Goal: Information Seeking & Learning: Learn about a topic

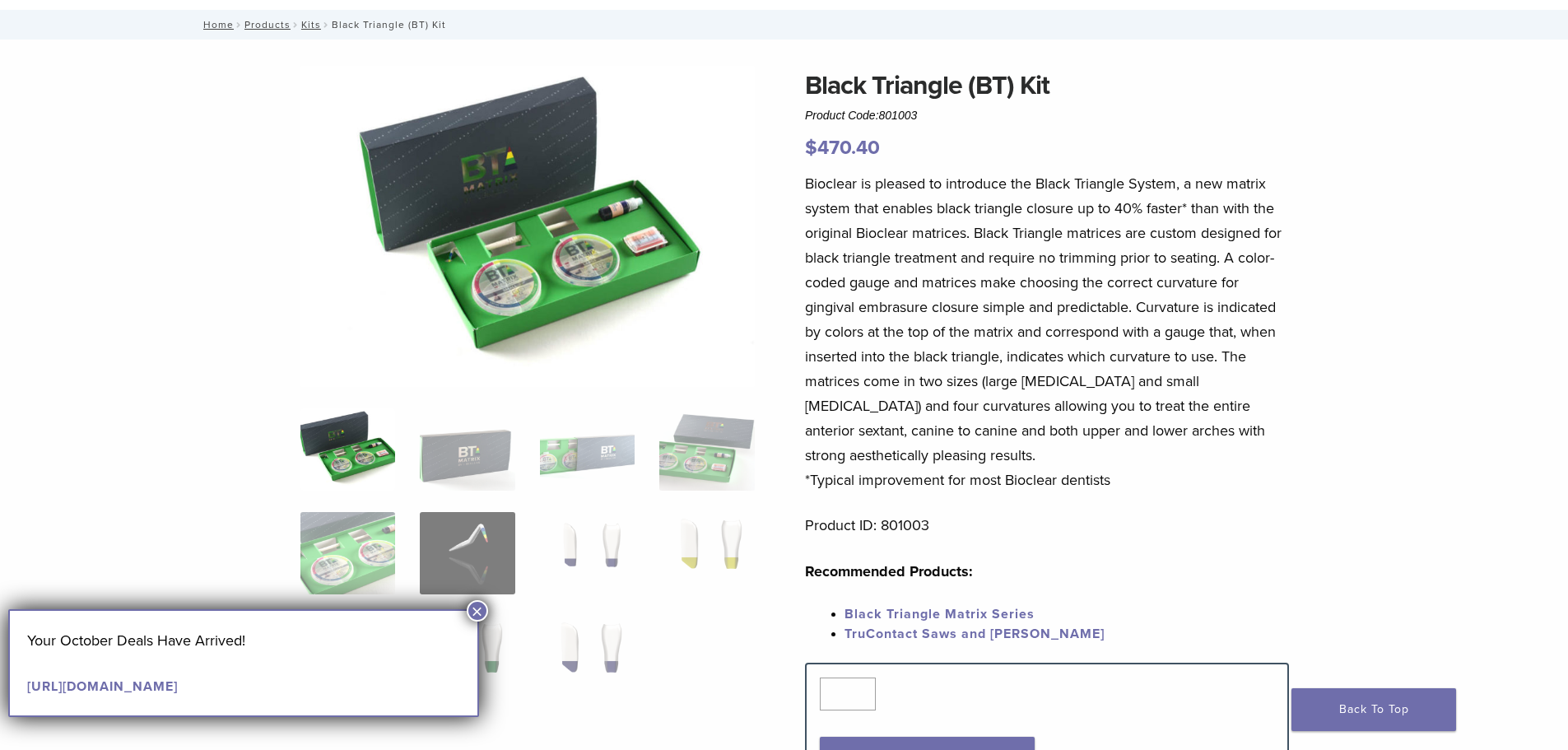
scroll to position [82, 0]
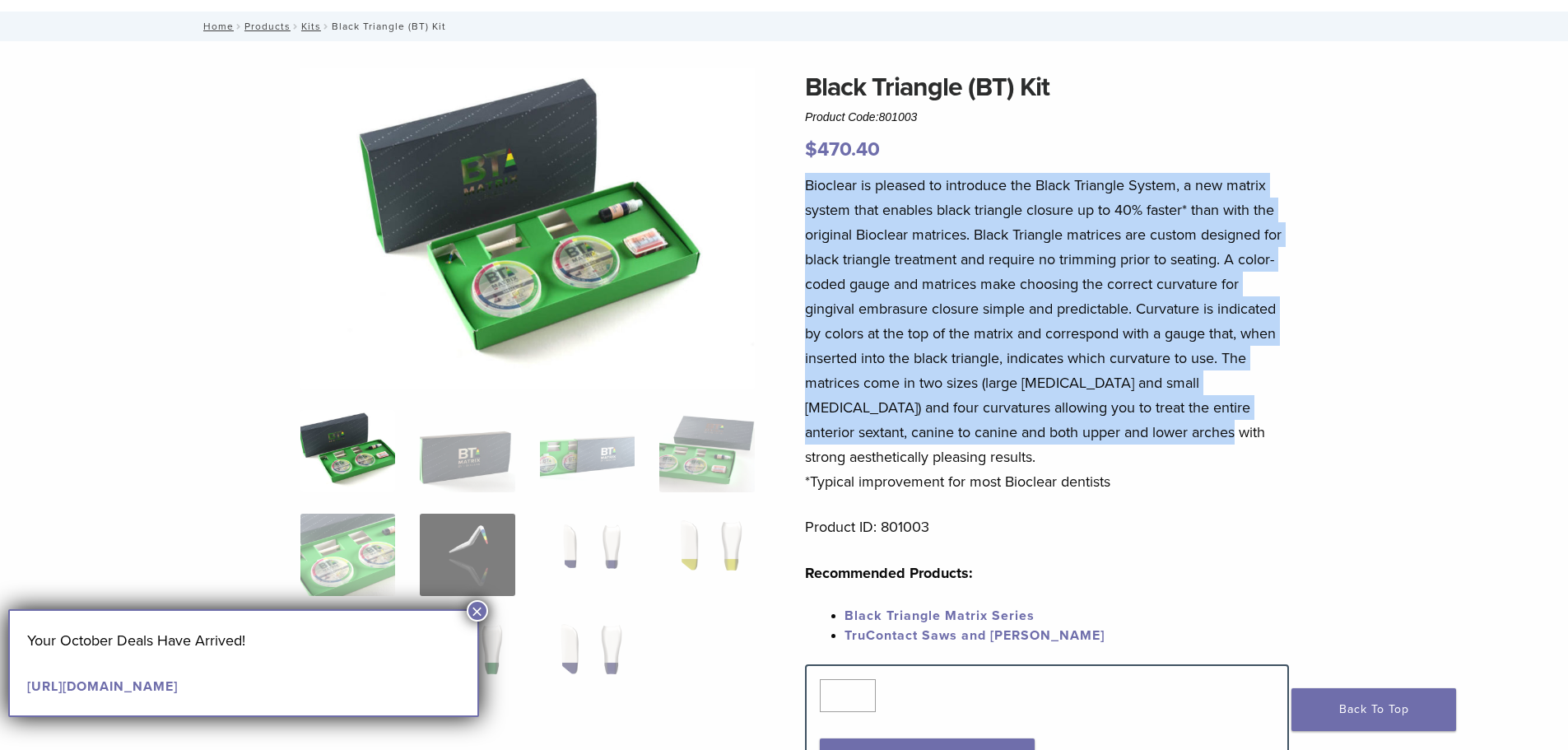
drag, startPoint x: 805, startPoint y: 179, endPoint x: 1156, endPoint y: 442, distance: 438.6
click at [1156, 442] on p "Bioclear is pleased to introduce the Black Triangle System, a new matrix system…" at bounding box center [1047, 333] width 484 height 321
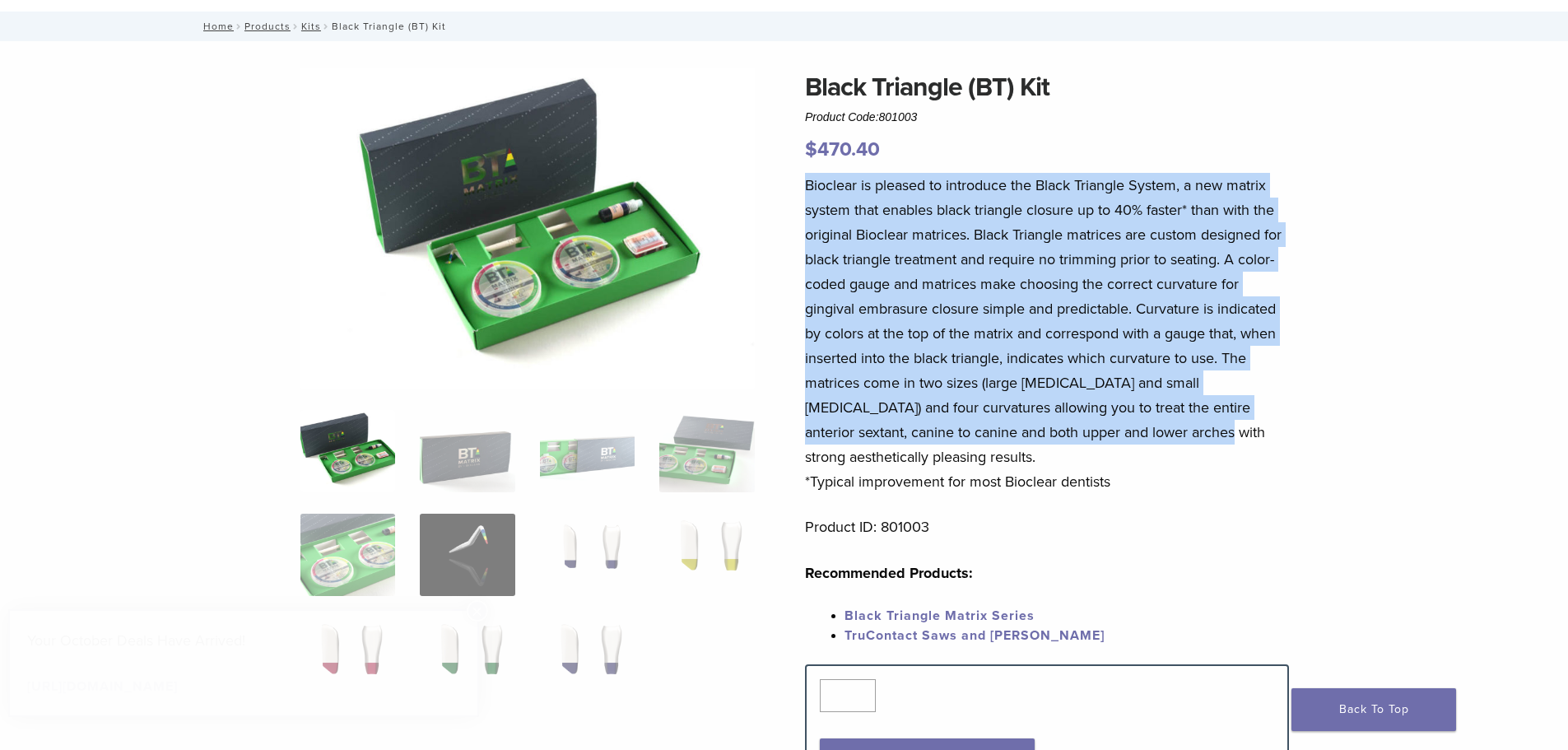
click at [1156, 444] on p "Bioclear is pleased to introduce the Black Triangle System, a new matrix system…" at bounding box center [1047, 333] width 484 height 321
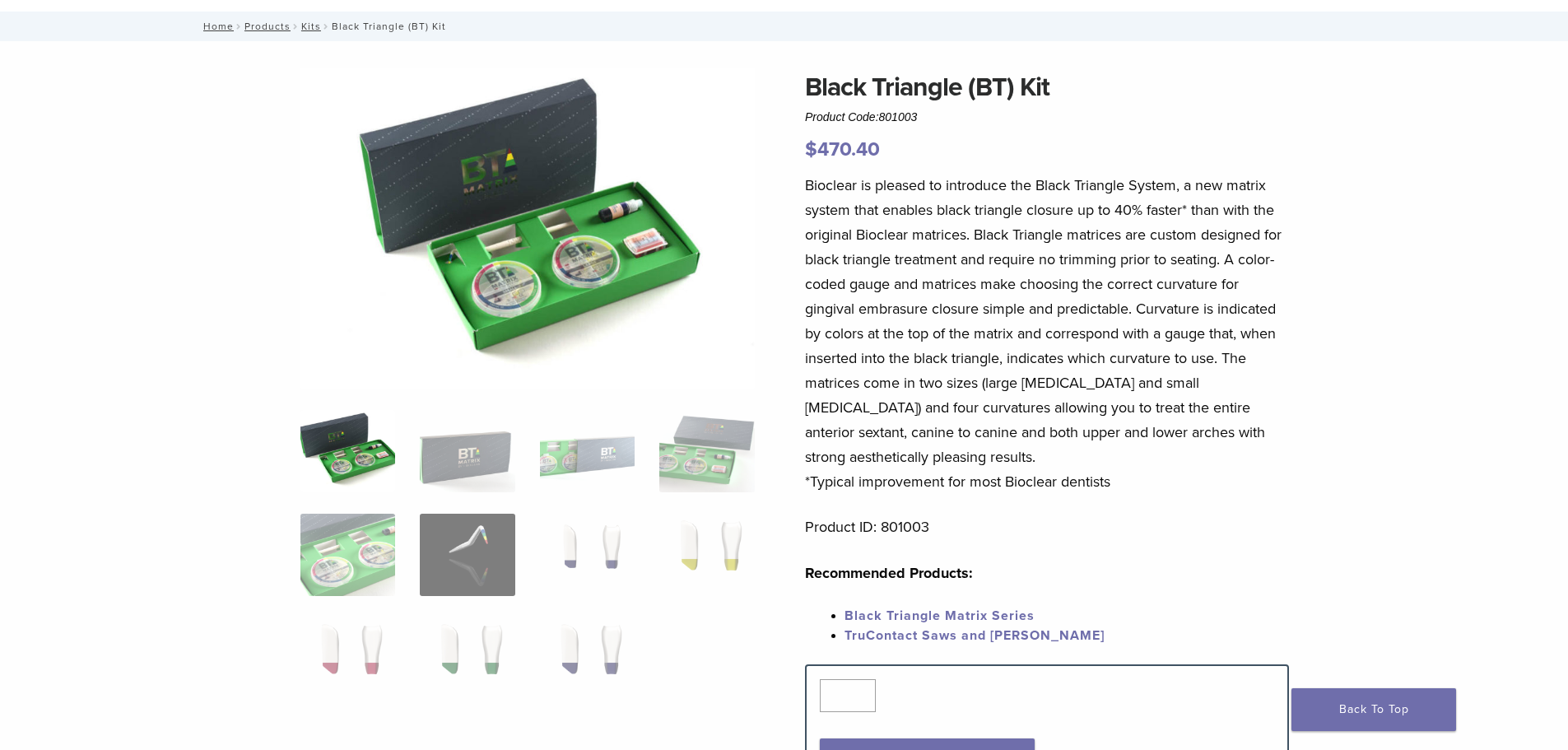
click at [1146, 492] on p "Bioclear is pleased to introduce the Black Triangle System, a new matrix system…" at bounding box center [1047, 333] width 484 height 321
click at [988, 532] on p "Product ID: 801003" at bounding box center [1047, 526] width 484 height 24
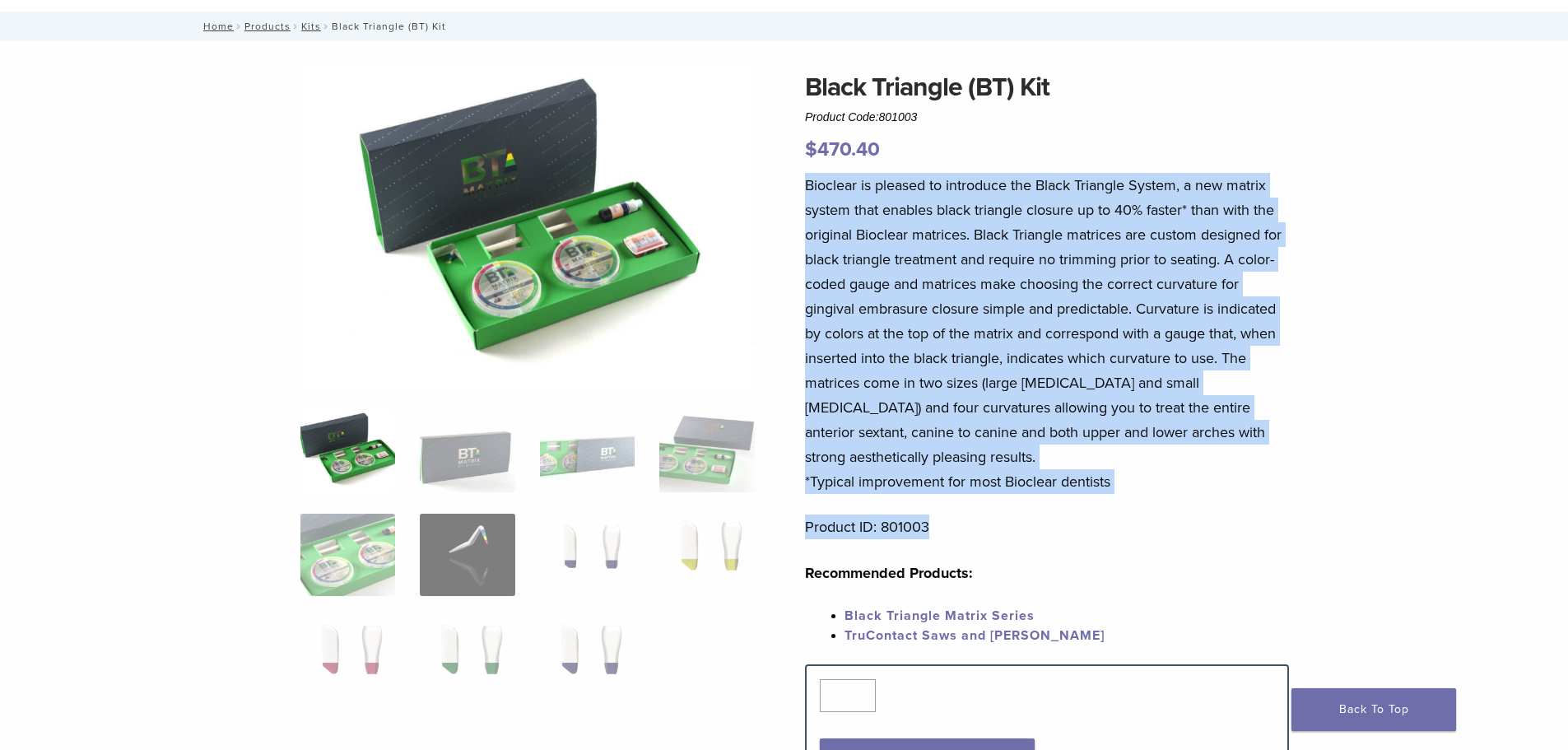
drag, startPoint x: 1140, startPoint y: 496, endPoint x: 805, endPoint y: 180, distance: 460.5
click at [805, 180] on div "Bioclear is pleased to introduce the Black Triangle System, a new matrix system…" at bounding box center [1047, 418] width 484 height 492
click at [1107, 283] on p "Bioclear is pleased to introduce the Black Triangle System, a new matrix system…" at bounding box center [1047, 333] width 484 height 321
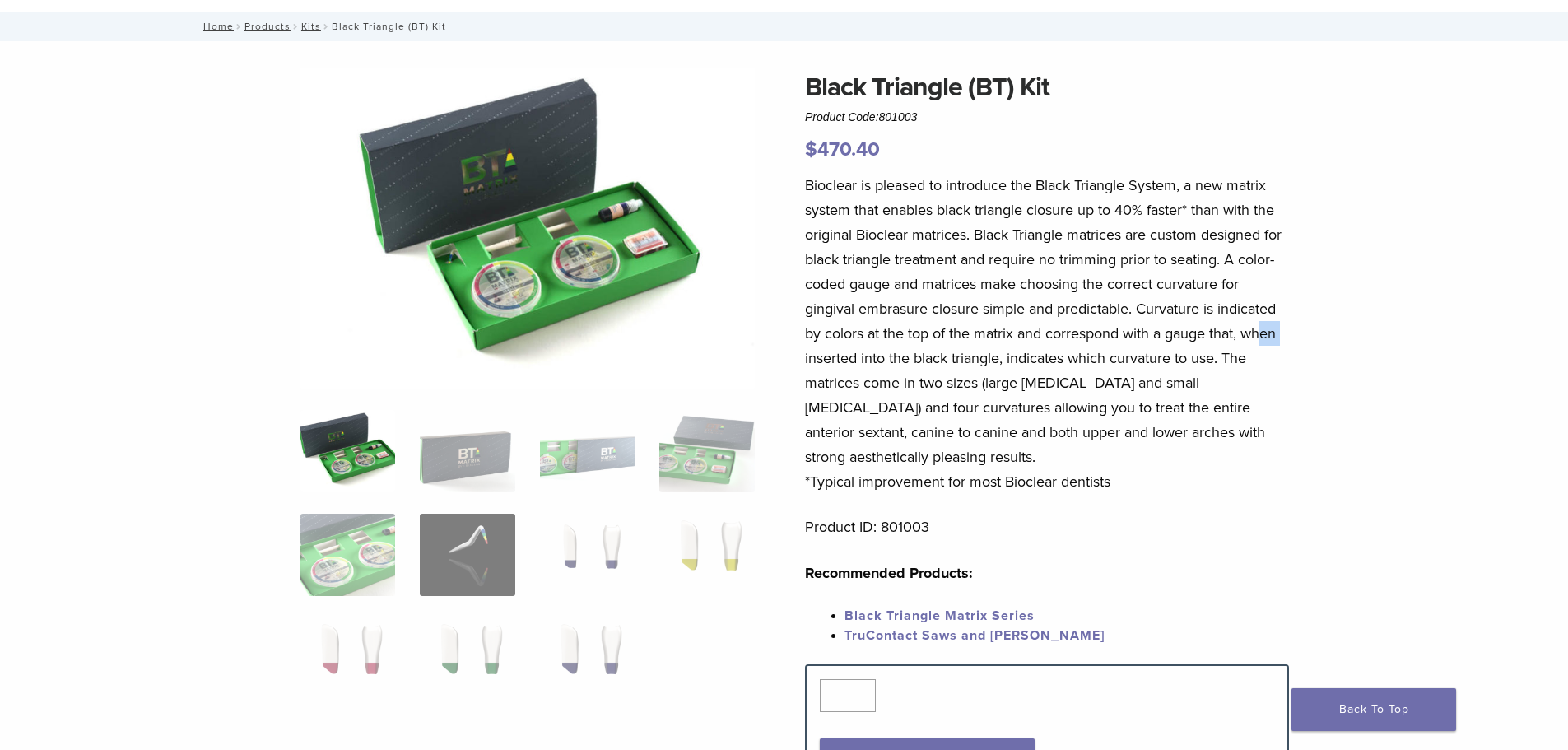
drag, startPoint x: 807, startPoint y: 360, endPoint x: 1264, endPoint y: 342, distance: 457.4
click at [1264, 342] on p "Bioclear is pleased to introduce the Black Triangle System, a new matrix system…" at bounding box center [1047, 333] width 484 height 321
click at [1264, 297] on p "Bioclear is pleased to introduce the Black Triangle System, a new matrix system…" at bounding box center [1047, 333] width 484 height 321
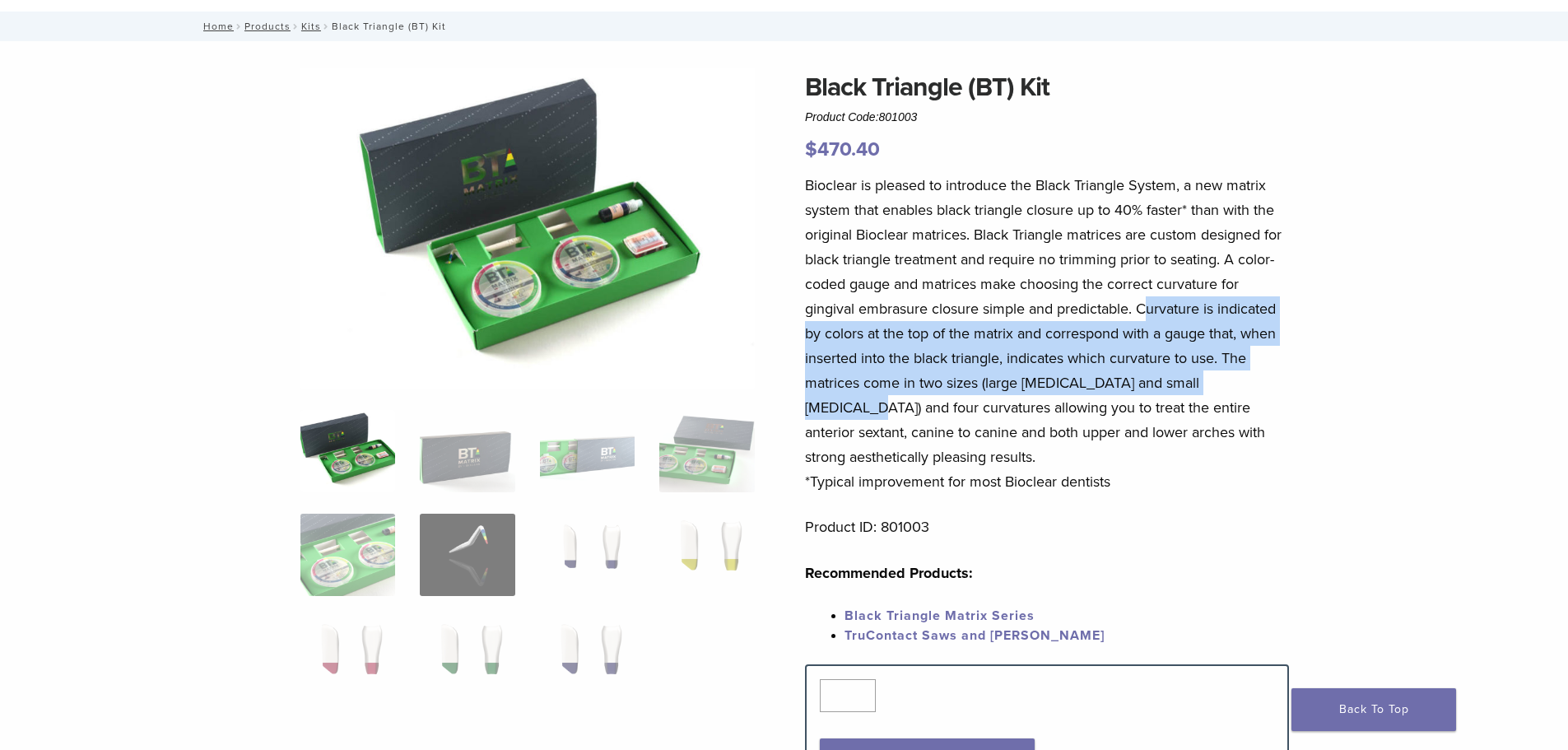
drag, startPoint x: 1147, startPoint y: 303, endPoint x: 1278, endPoint y: 384, distance: 154.0
click at [1285, 380] on p "Bioclear is pleased to introduce the Black Triangle System, a new matrix system…" at bounding box center [1047, 333] width 484 height 321
click at [690, 468] on img at bounding box center [706, 451] width 95 height 82
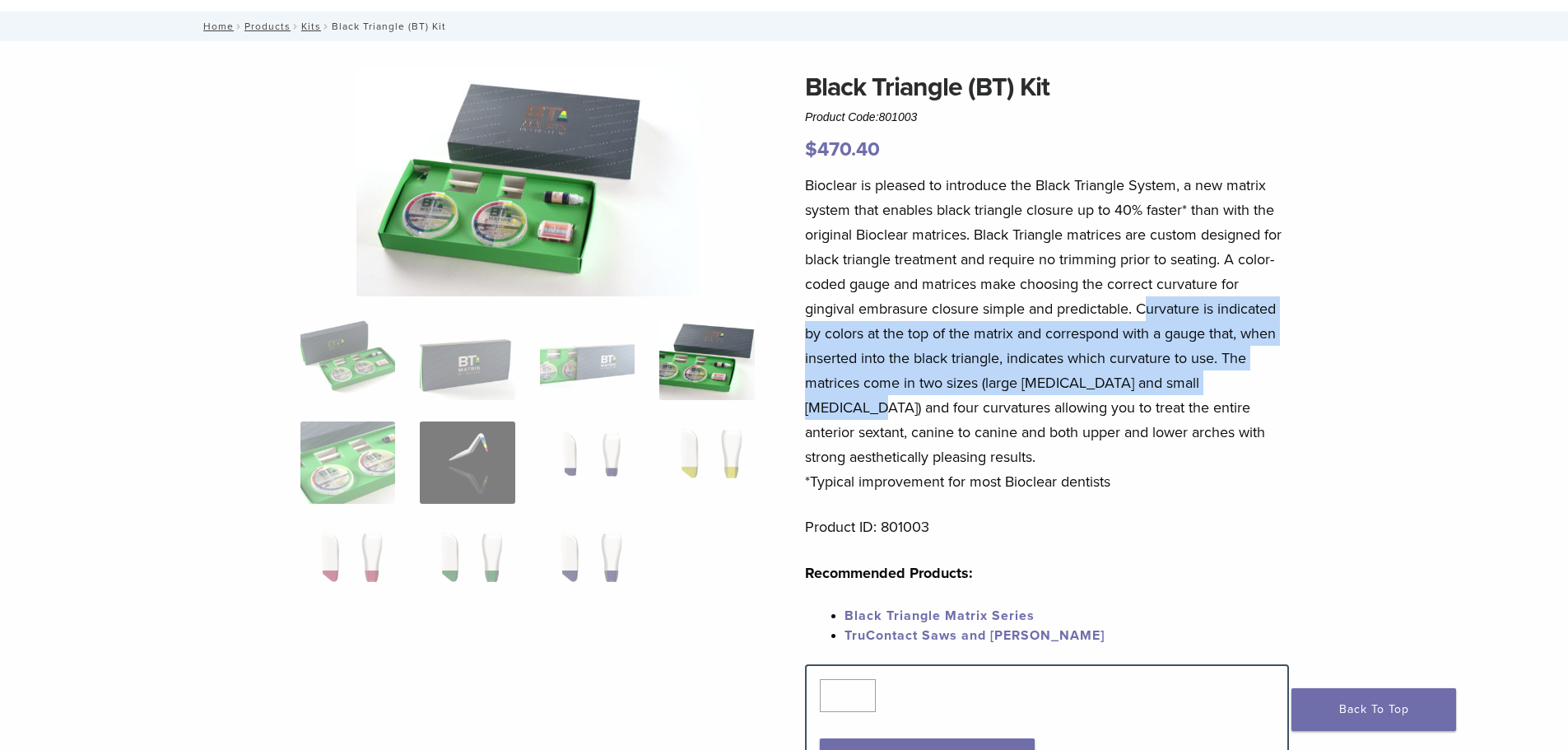
click at [690, 468] on ol at bounding box center [527, 473] width 479 height 311
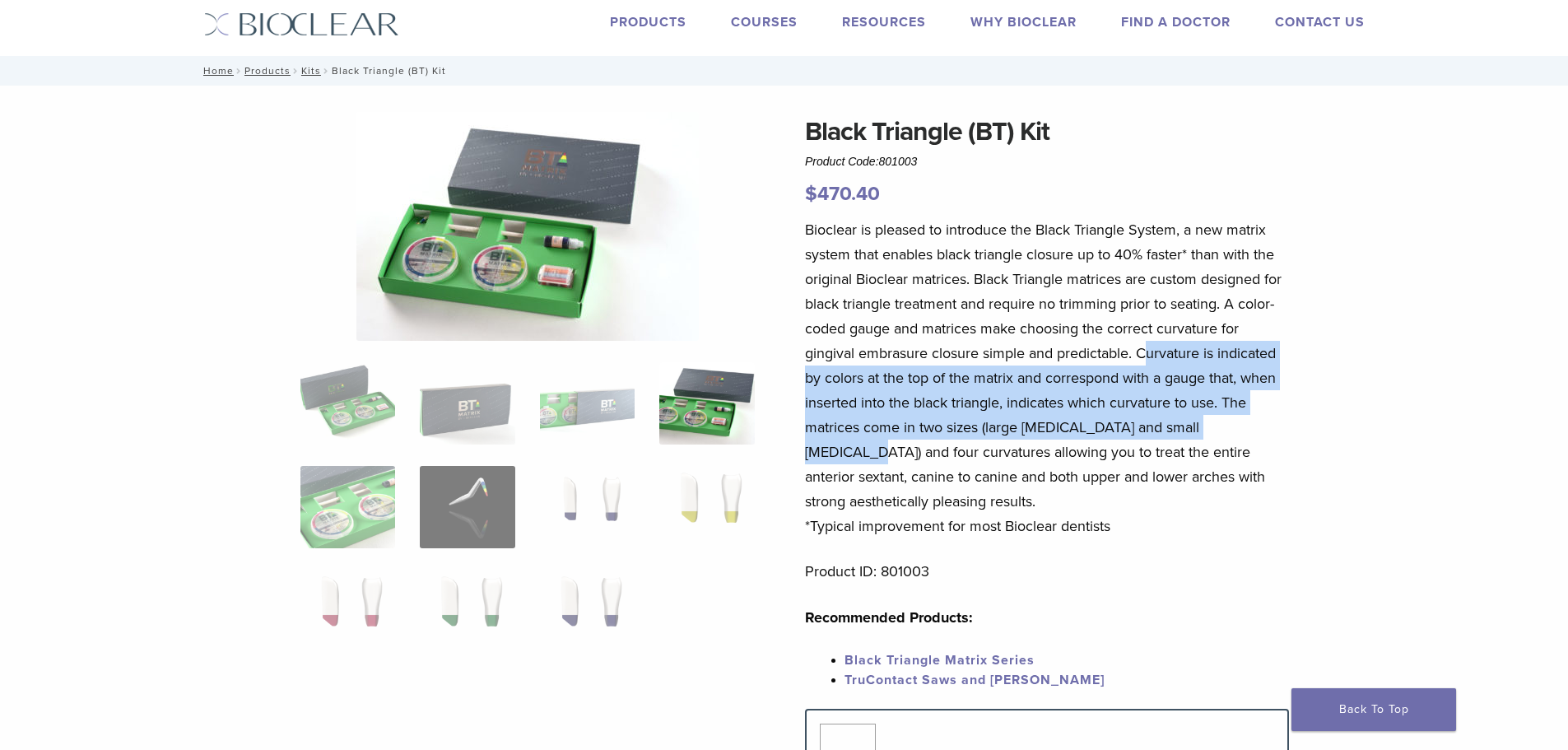
scroll to position [0, 0]
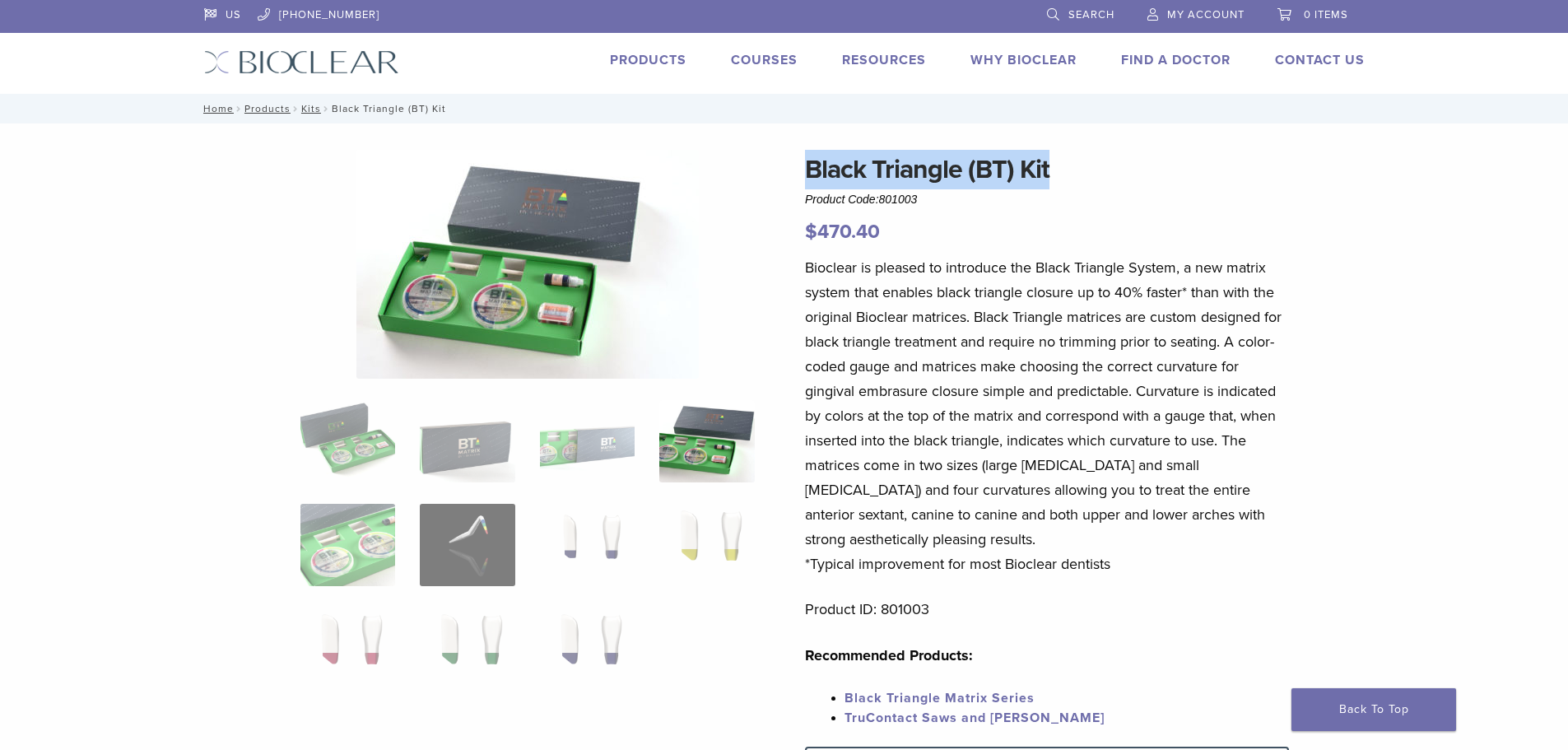
drag, startPoint x: 806, startPoint y: 174, endPoint x: 1094, endPoint y: 157, distance: 288.5
click at [1094, 157] on div "Black Triangle (BT) Kit Product Code: 801003 $ 470.40 Black Triangle (BT) Kit P…" at bounding box center [784, 697] width 1186 height 1094
click at [1120, 173] on h1 "Black Triangle (BT) Kit" at bounding box center [1047, 170] width 484 height 40
click at [512, 277] on img at bounding box center [527, 264] width 343 height 229
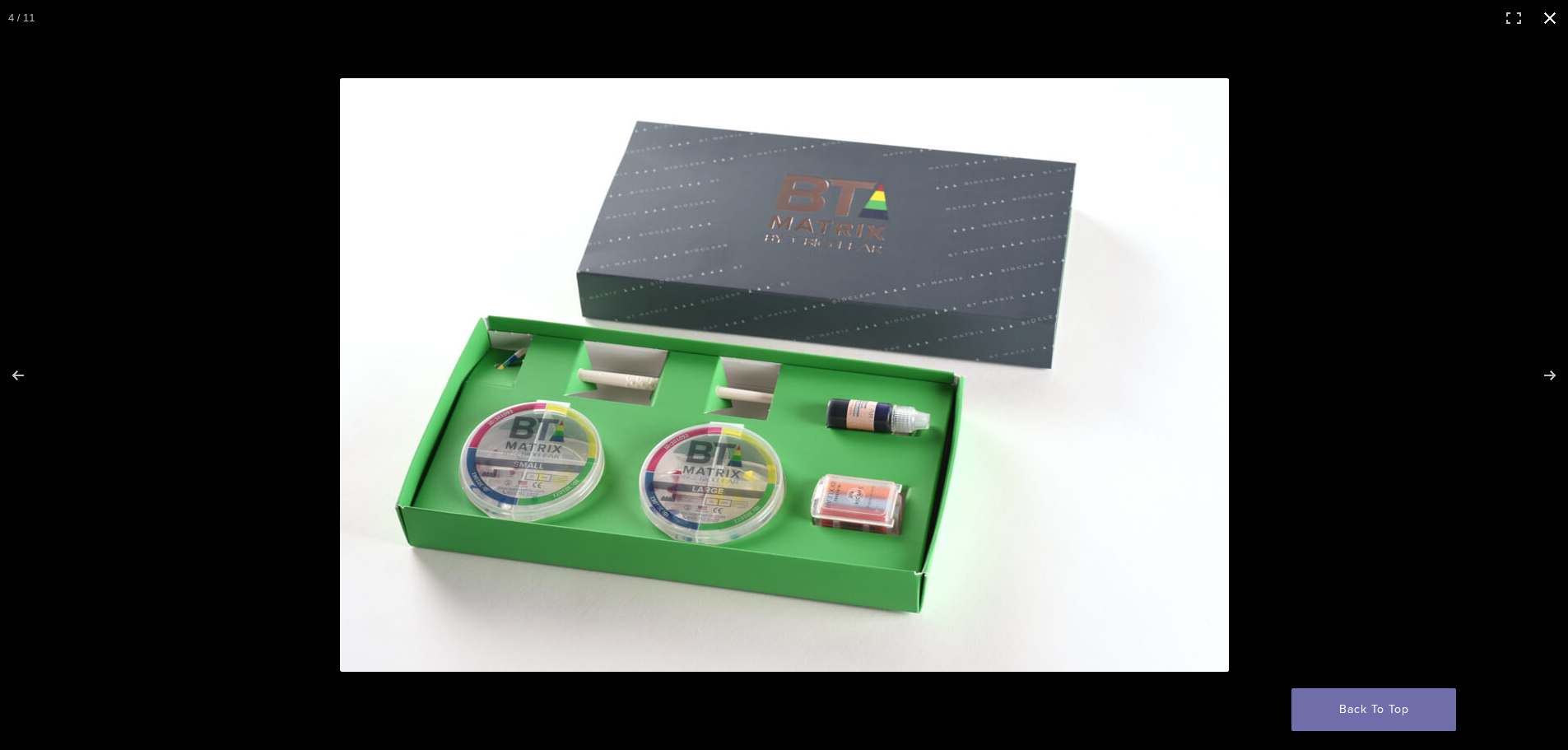
click at [1416, 225] on div "Full screen image" at bounding box center [1027, 406] width 1374 height 656
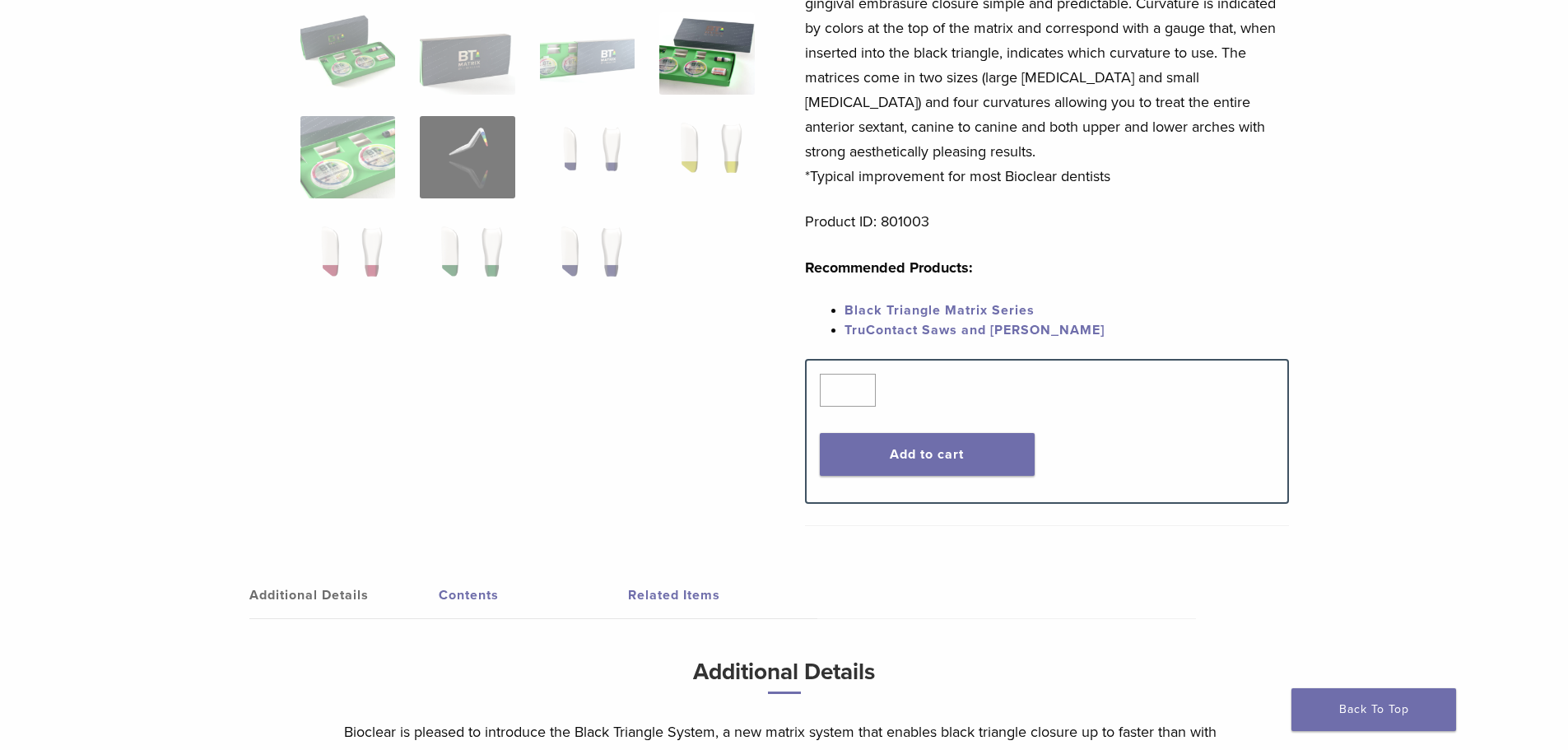
scroll to position [412, 0]
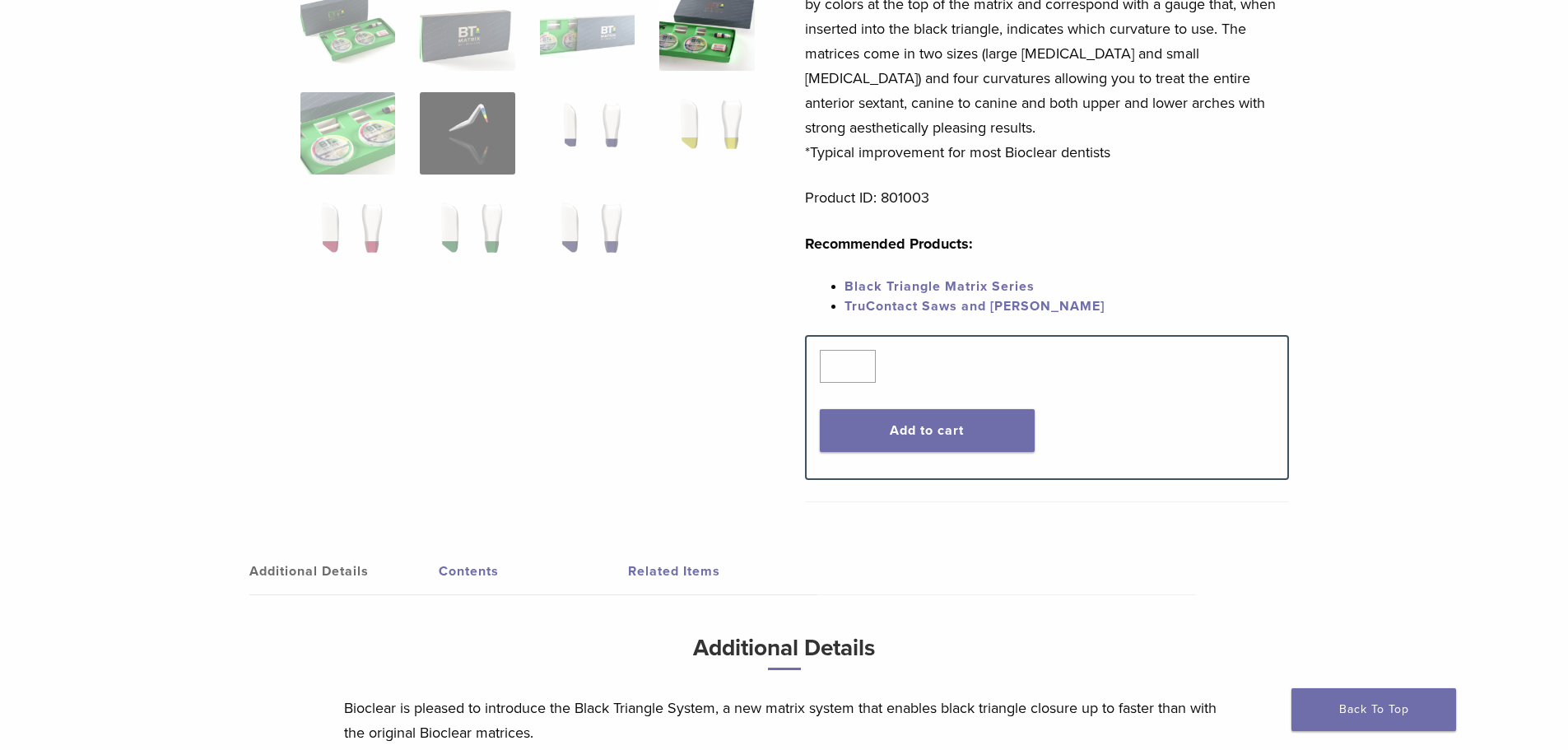
click at [873, 284] on link "Black Triangle Matrix Series" at bounding box center [939, 286] width 190 height 16
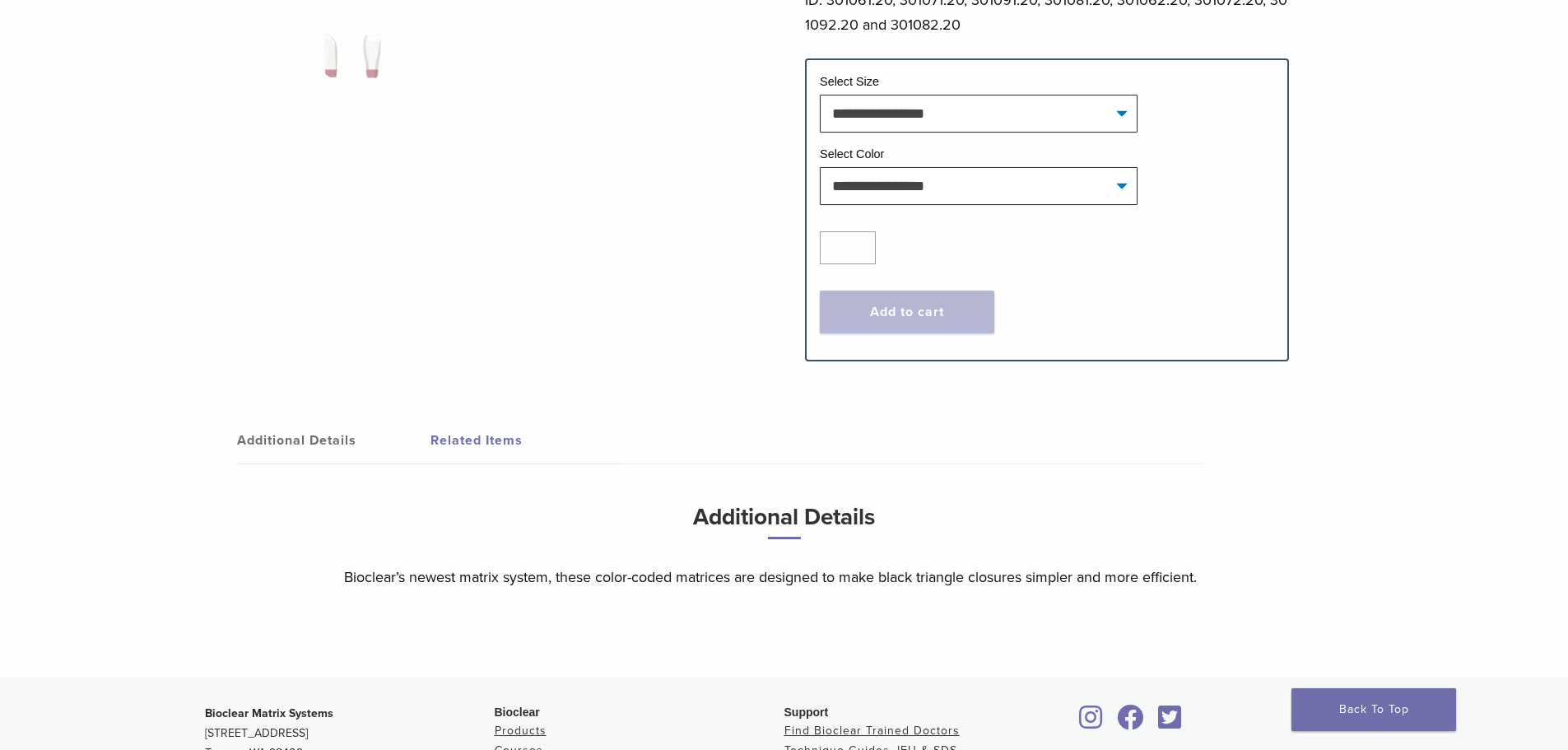
scroll to position [979, 0]
